Goal: Register for event/course

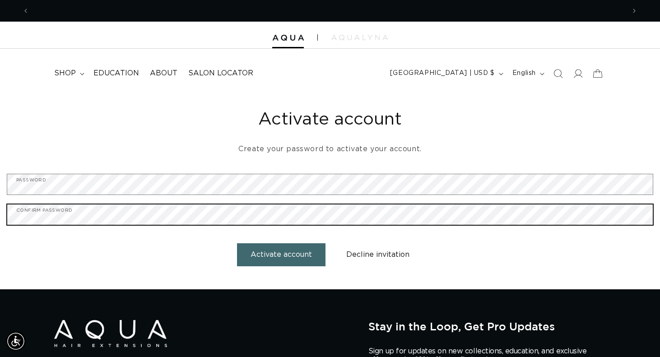
scroll to position [0, 596]
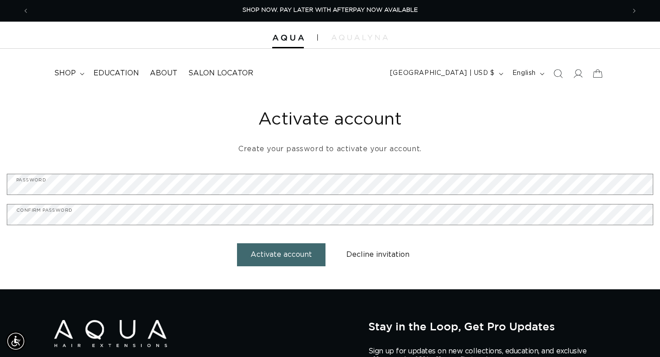
click at [283, 254] on button "Activate account" at bounding box center [281, 254] width 89 height 23
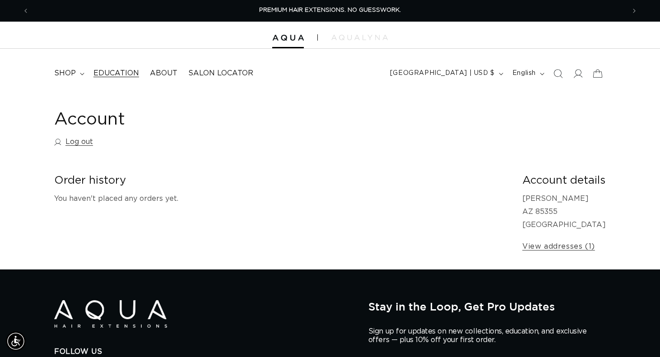
click at [128, 70] on span "Education" at bounding box center [116, 73] width 46 height 9
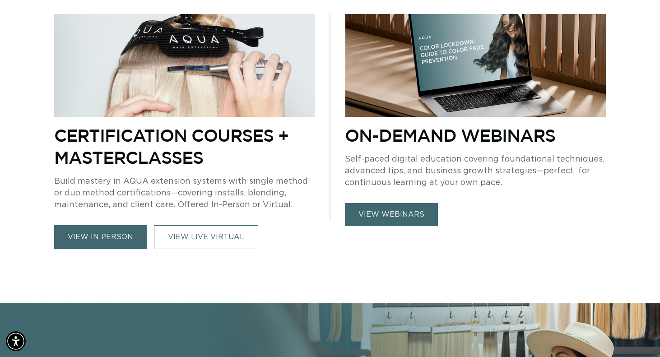
scroll to position [0, 1192]
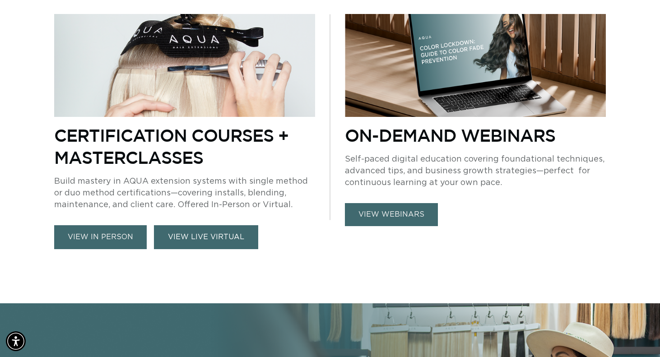
click at [186, 239] on link "VIEW LIVE VIRTUAL" at bounding box center [206, 237] width 104 height 24
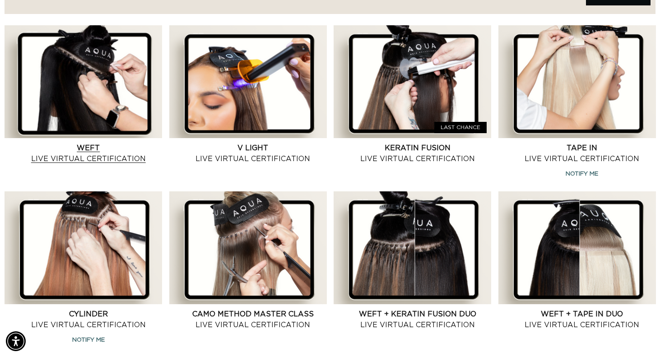
click at [106, 143] on link "Weft Live Virtual Certification" at bounding box center [88, 154] width 147 height 22
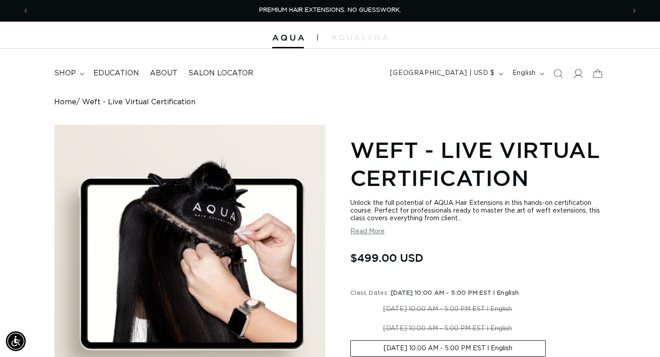
click at [576, 69] on icon at bounding box center [577, 73] width 9 height 9
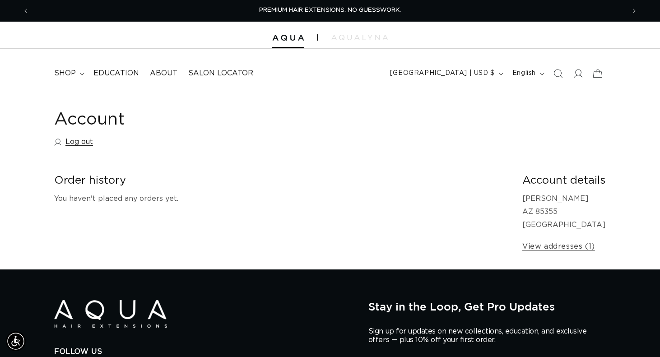
click at [82, 138] on link "Log out" at bounding box center [73, 141] width 39 height 13
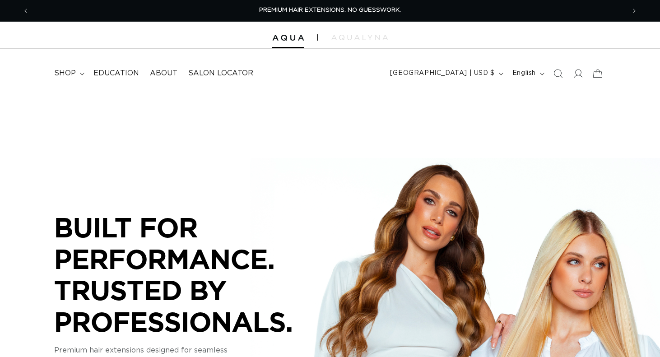
click at [81, 139] on div "BUILT FOR  PERFORMANCE. TRUSTED BY PROFESSIONALS. Premium hair extensions desig…" at bounding box center [330, 296] width 660 height 406
